Goal: Find specific page/section: Find specific page/section

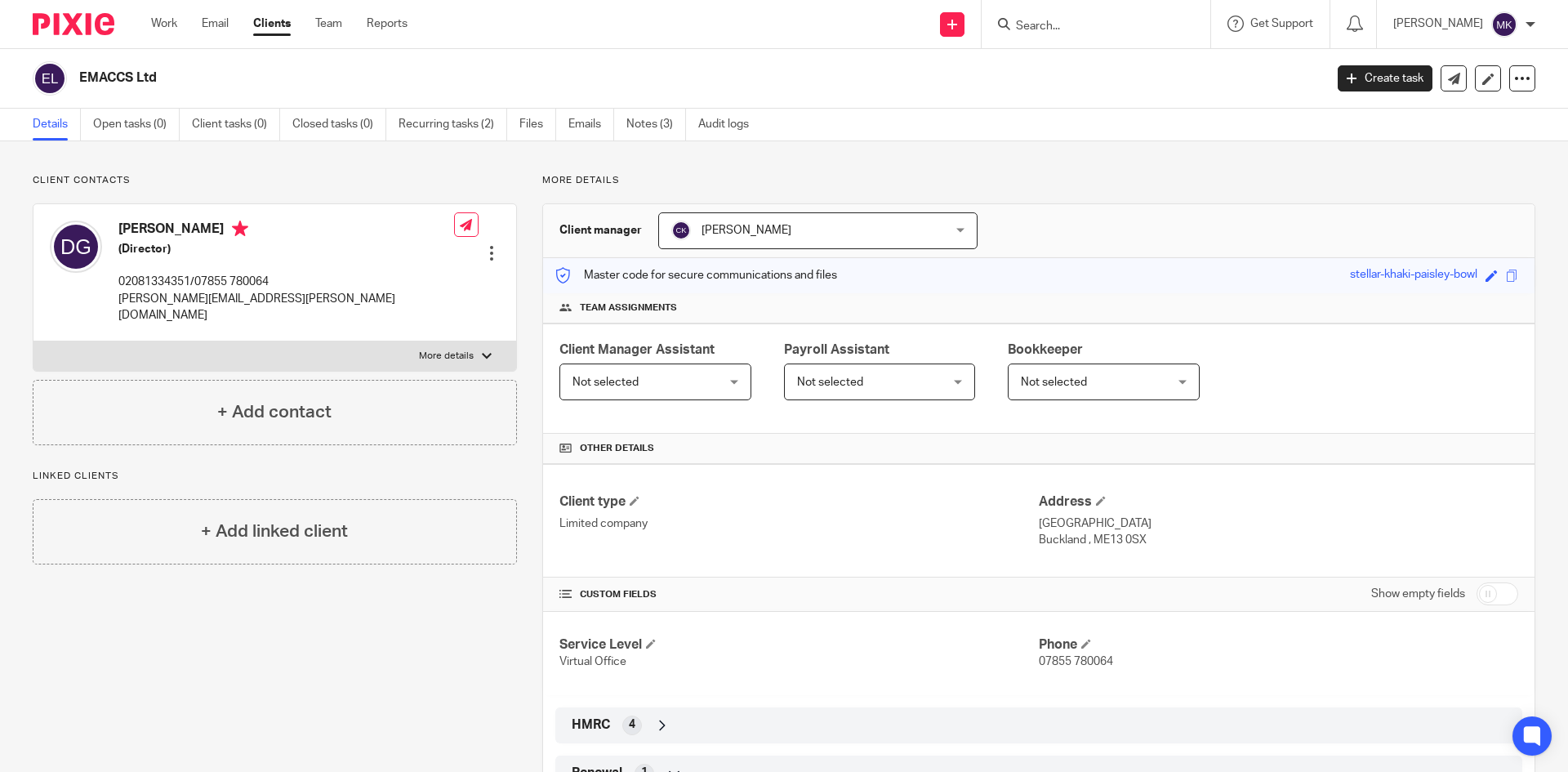
click at [1023, 20] on div at bounding box center [1096, 23] width 229 height 48
click at [1083, 27] on input "Search" at bounding box center [1087, 26] width 147 height 15
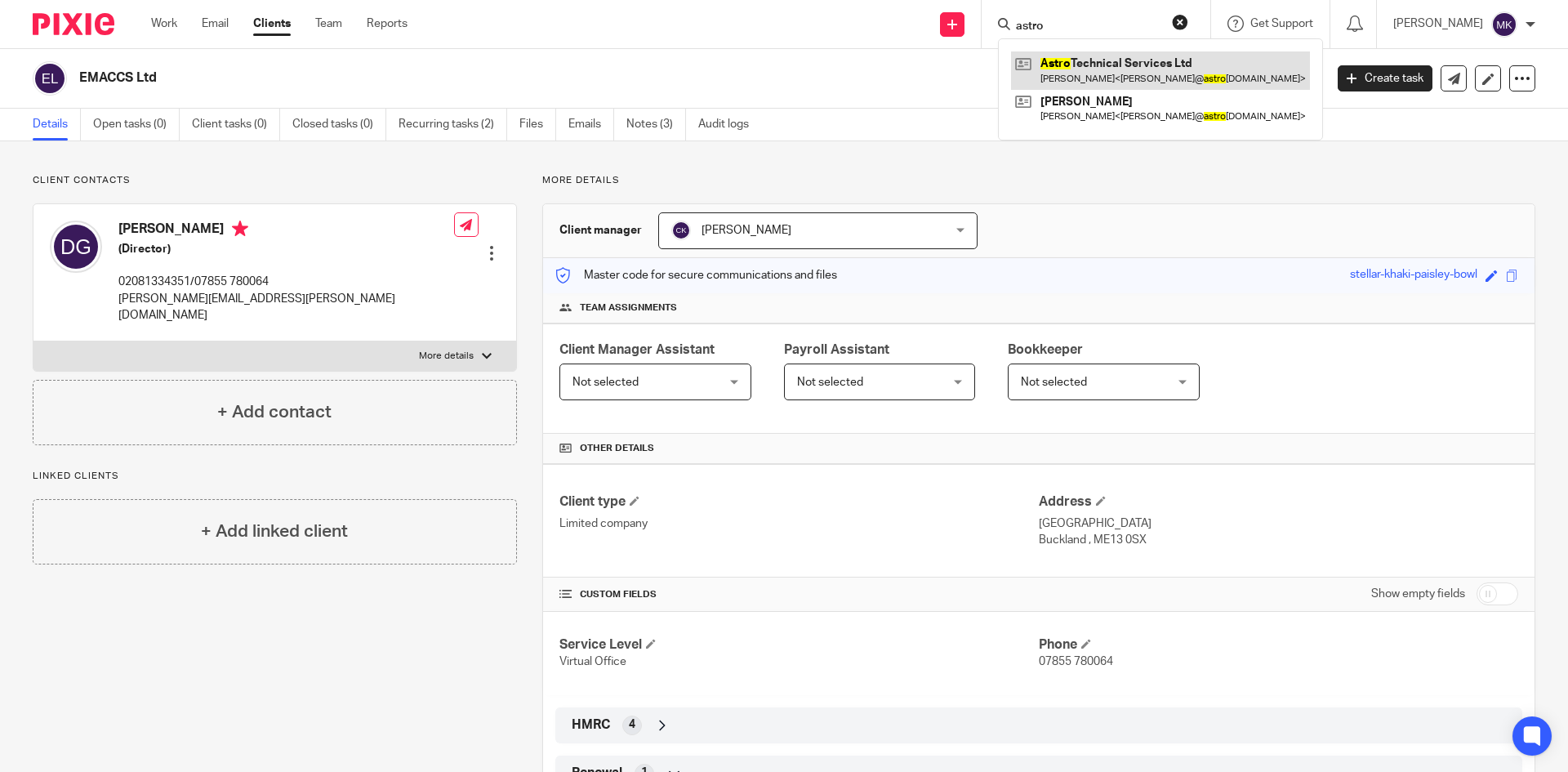
type input "astro"
click at [1131, 58] on link at bounding box center [1161, 70] width 299 height 37
